Goal: Check status: Check status

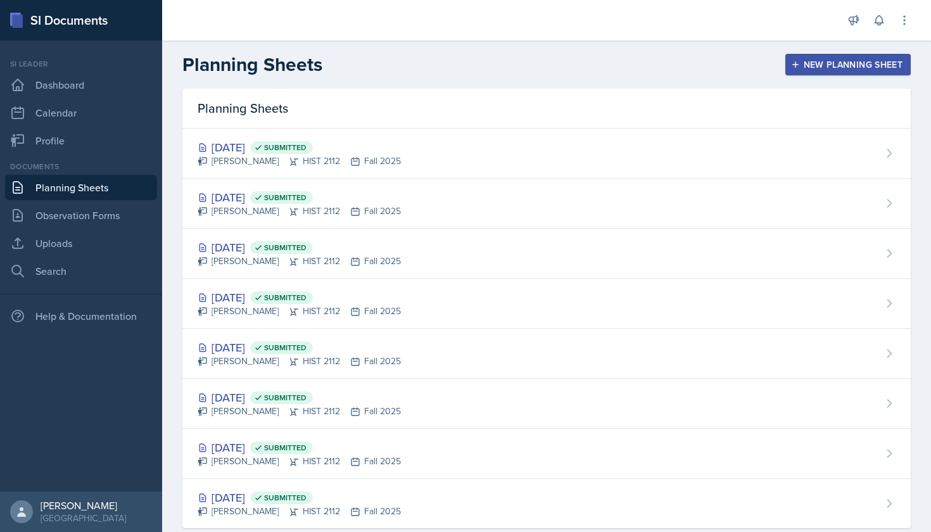
click at [653, 41] on header "Planning Sheets New Planning Sheet" at bounding box center [546, 65] width 769 height 48
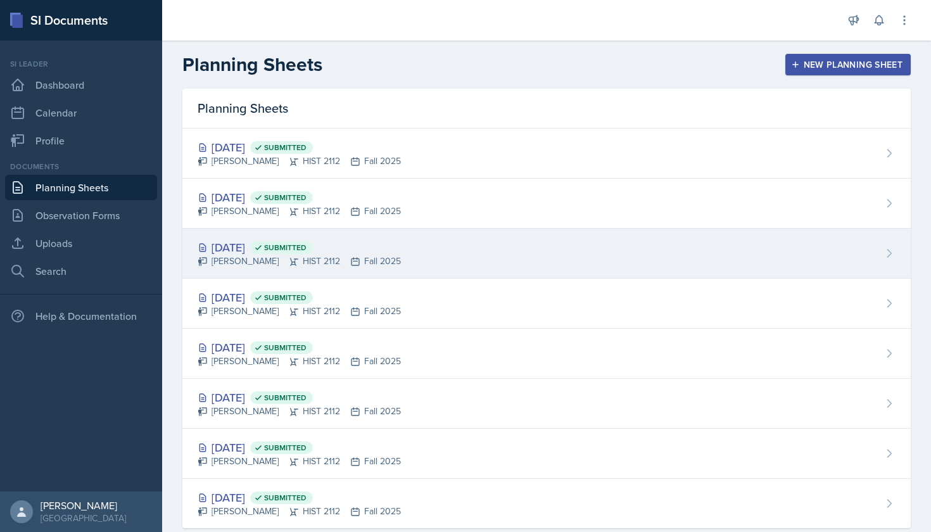
click at [249, 239] on div "[DATE] Submitted" at bounding box center [299, 247] width 203 height 17
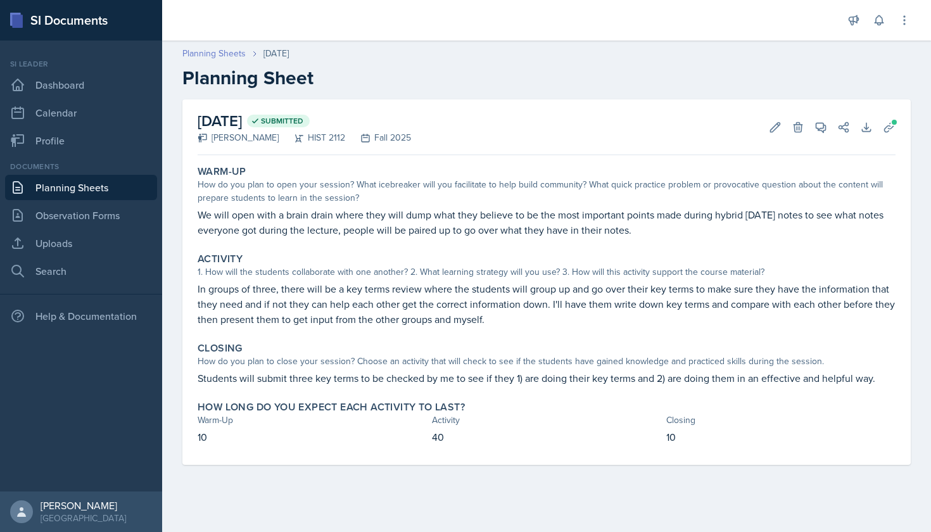
click at [239, 55] on link "Planning Sheets" at bounding box center [213, 53] width 63 height 13
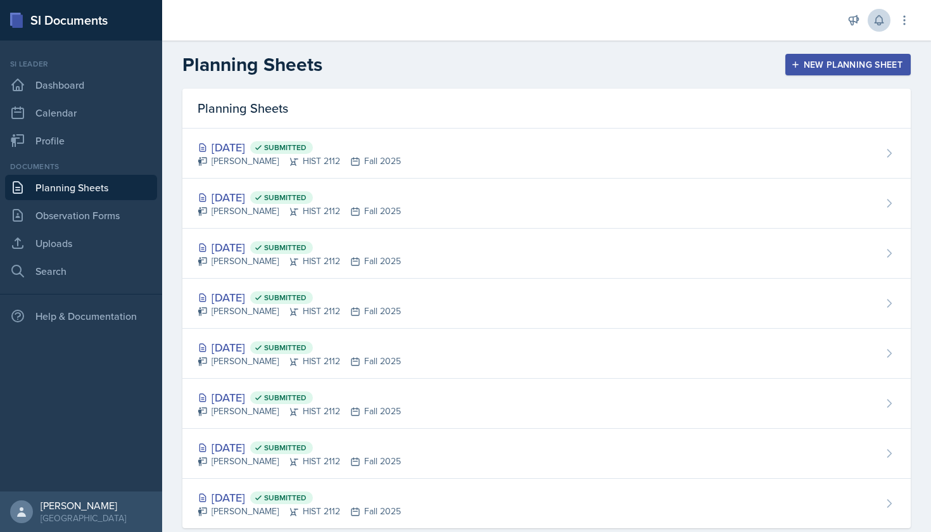
click at [877, 22] on icon at bounding box center [879, 20] width 13 height 13
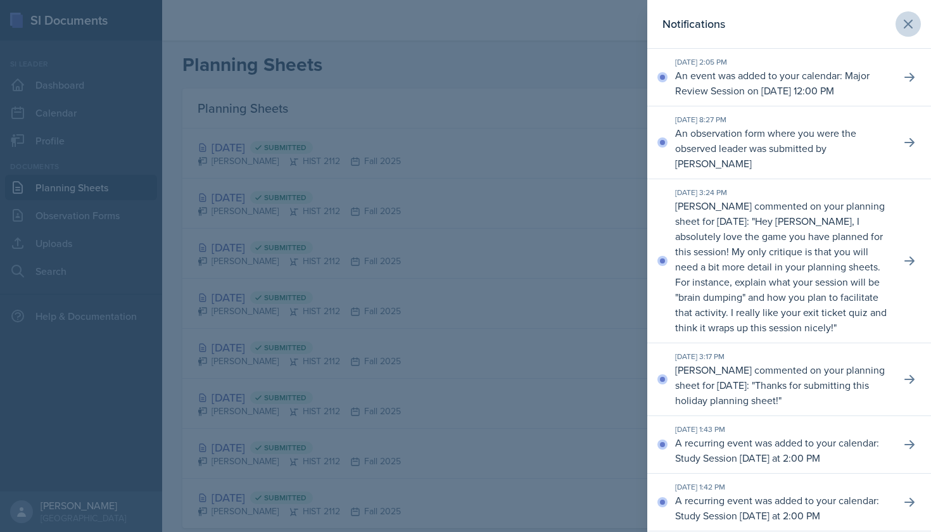
click at [902, 21] on icon at bounding box center [907, 23] width 15 height 15
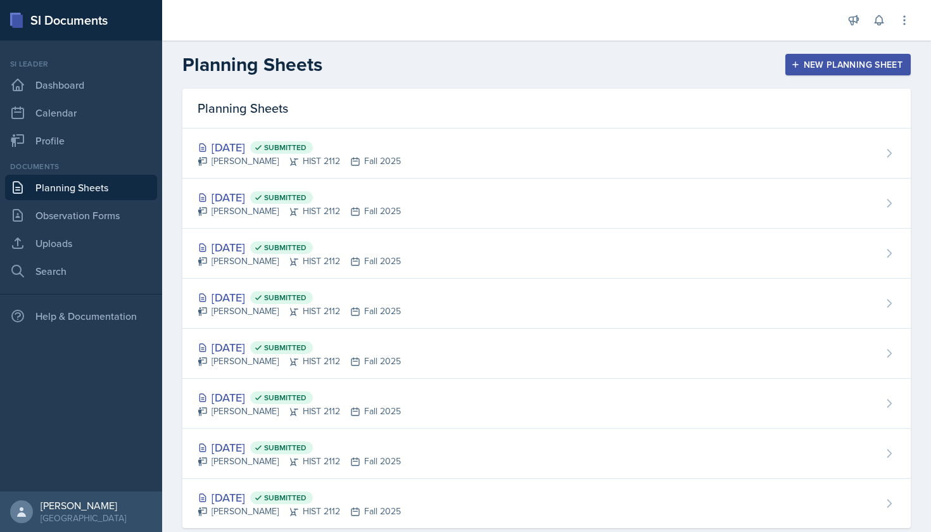
click at [631, 44] on header "Planning Sheets New Planning Sheet" at bounding box center [546, 65] width 769 height 48
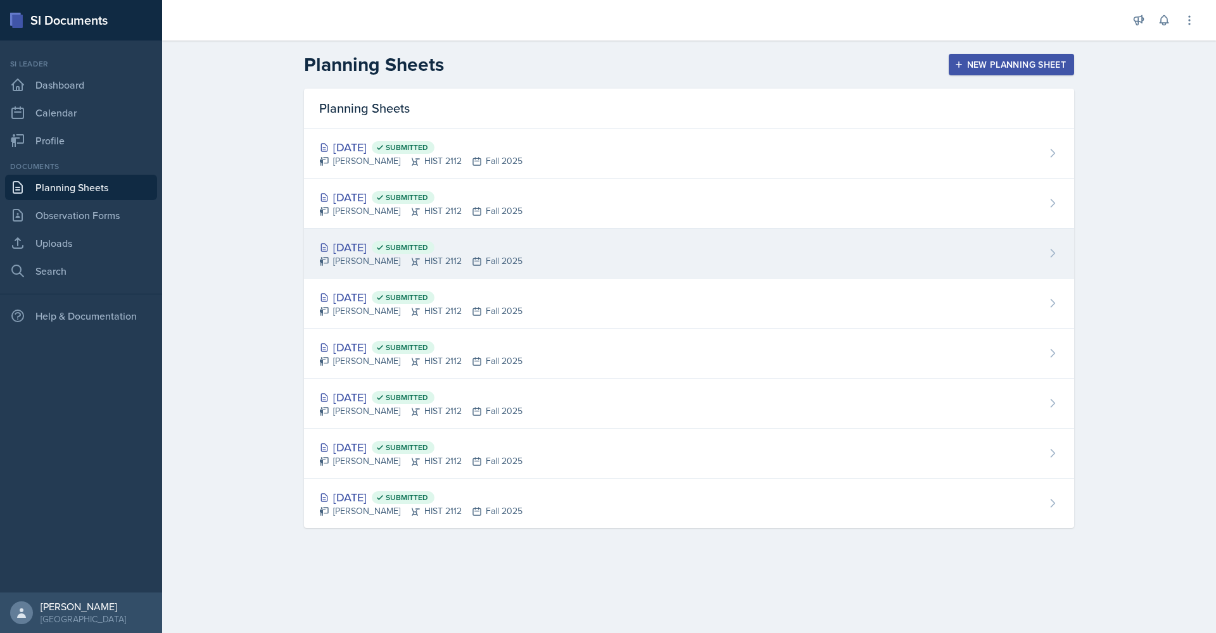
click at [389, 241] on div "[DATE] Submitted" at bounding box center [420, 247] width 203 height 17
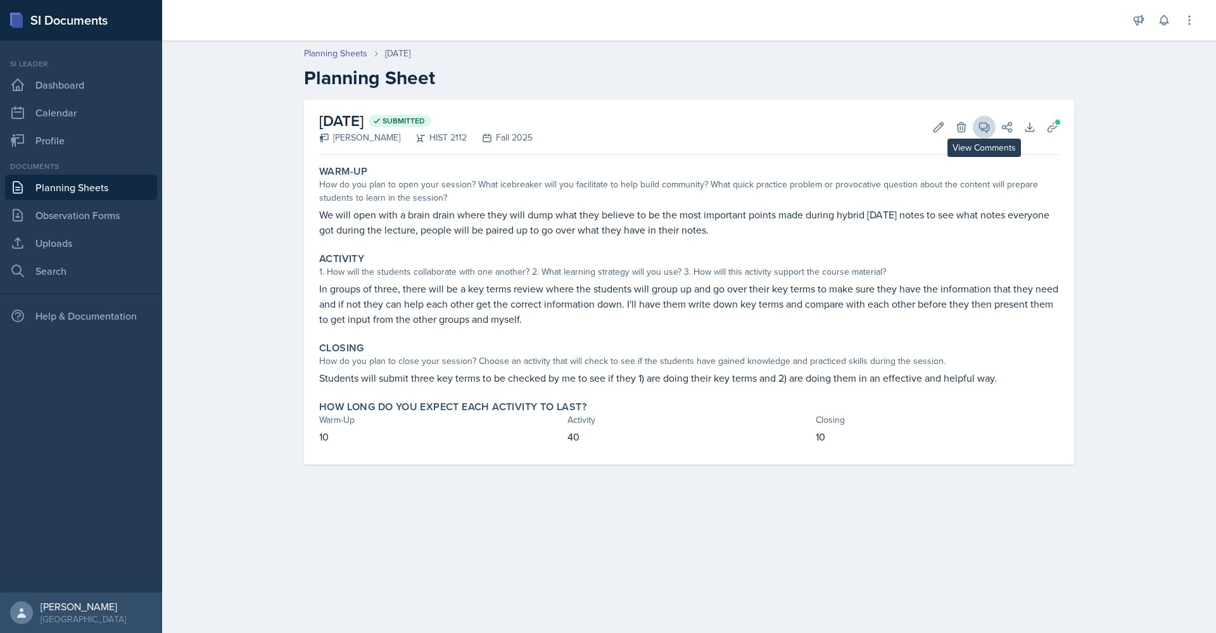
click at [930, 125] on icon at bounding box center [984, 127] width 13 height 13
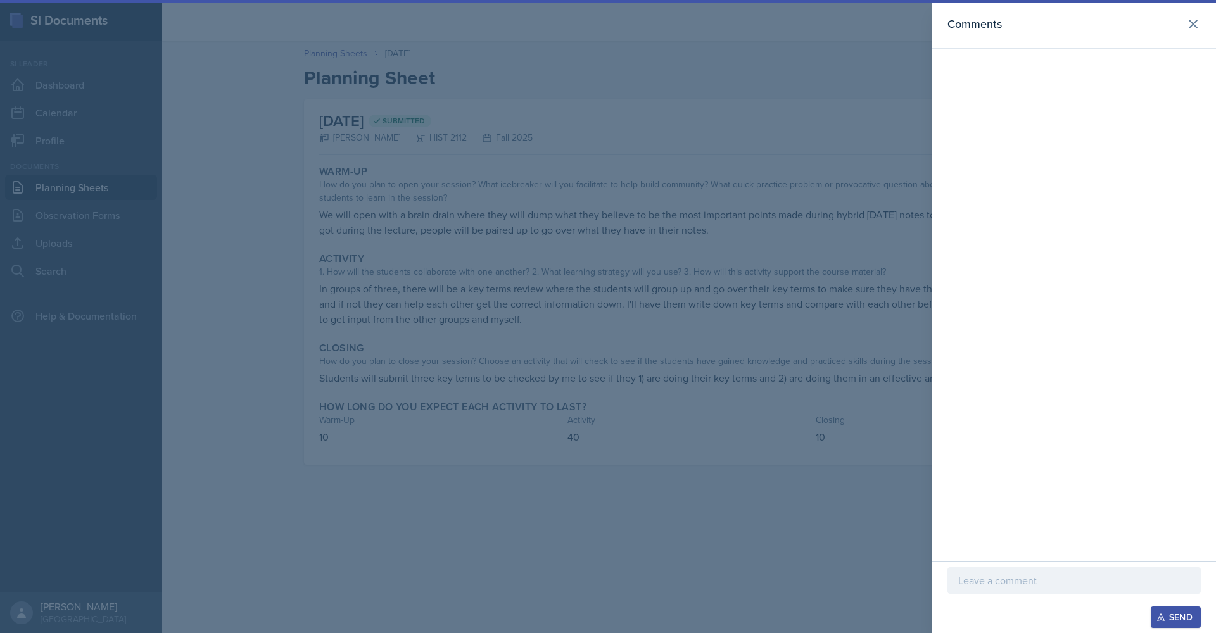
click at [904, 102] on div at bounding box center [608, 316] width 1216 height 633
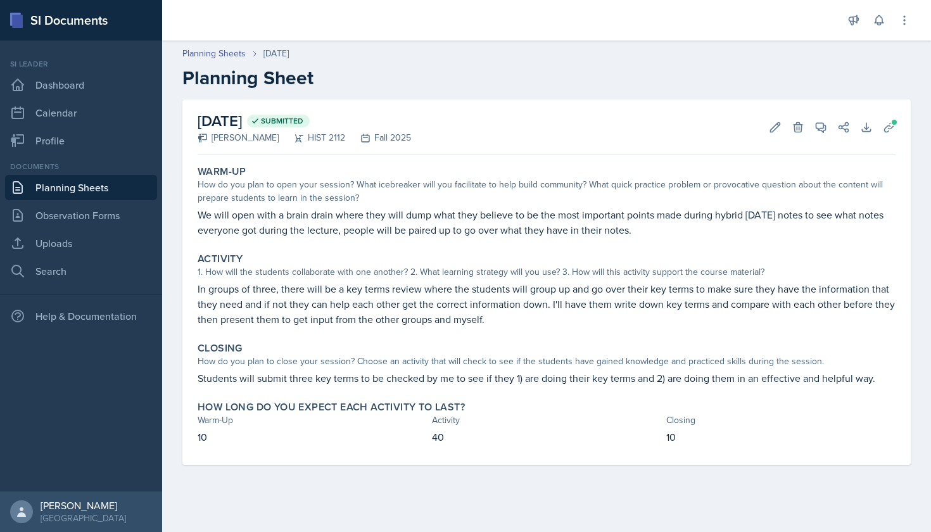
click at [221, 46] on header "Planning Sheets Sep 8th, 2025 Planning Sheet" at bounding box center [546, 68] width 769 height 68
click at [221, 58] on link "Planning Sheets" at bounding box center [213, 53] width 63 height 13
